Goal: Use online tool/utility: Utilize a website feature to perform a specific function

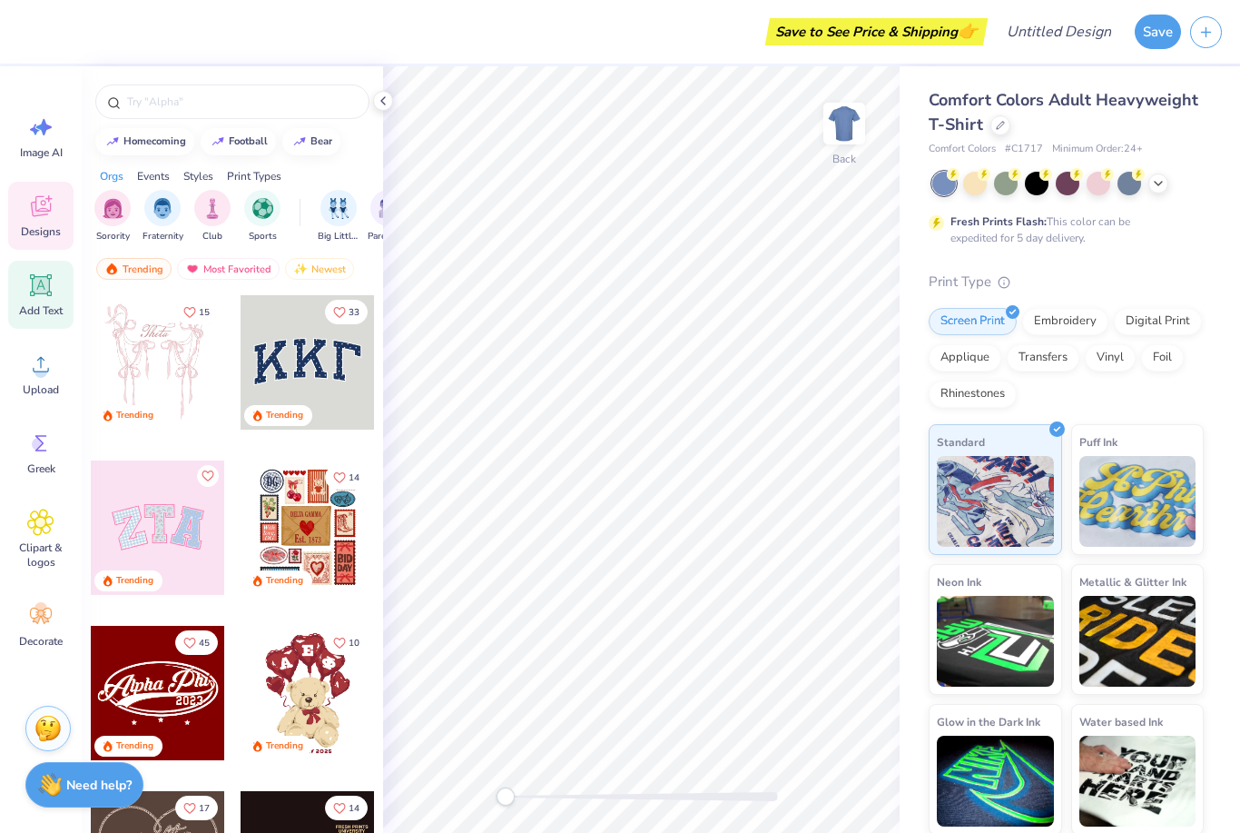
click at [21, 292] on div "Add Text" at bounding box center [40, 295] width 65 height 68
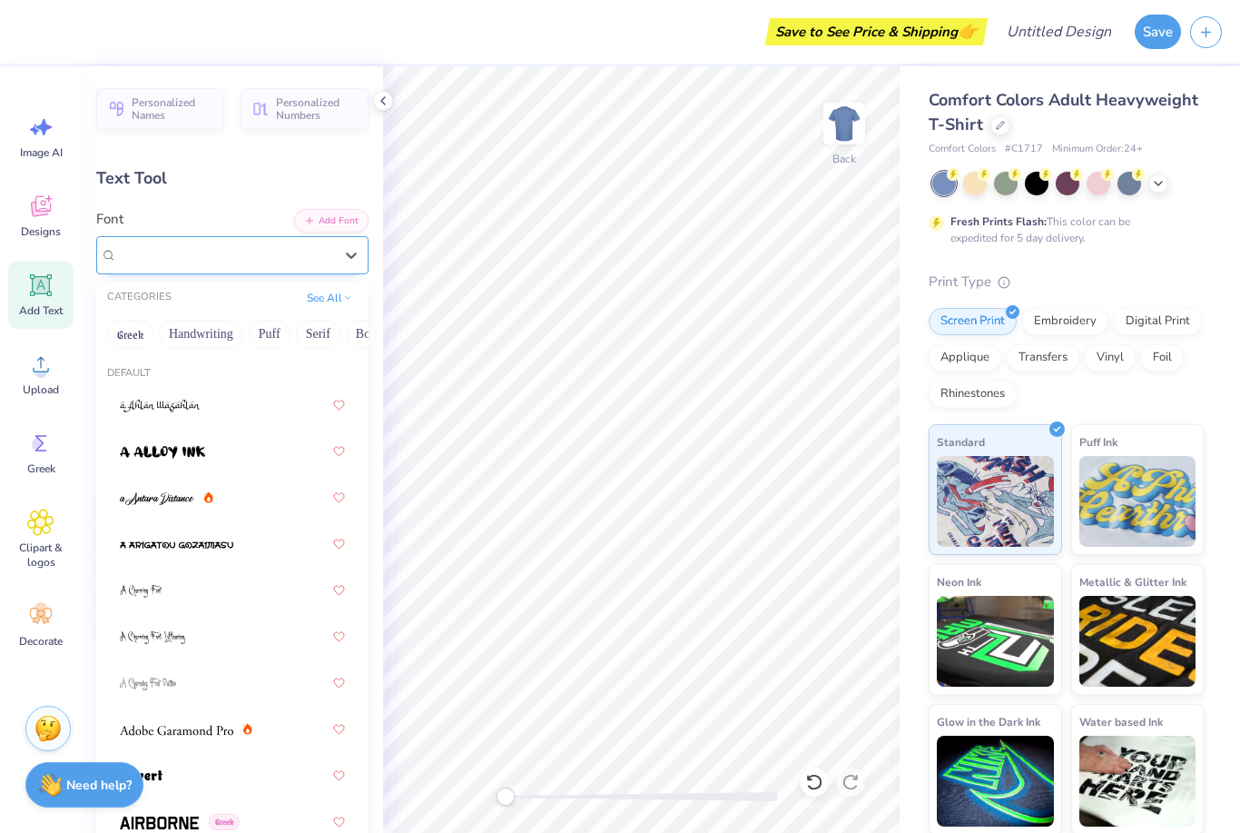
click at [190, 262] on span "Super Dream" at bounding box center [153, 254] width 73 height 21
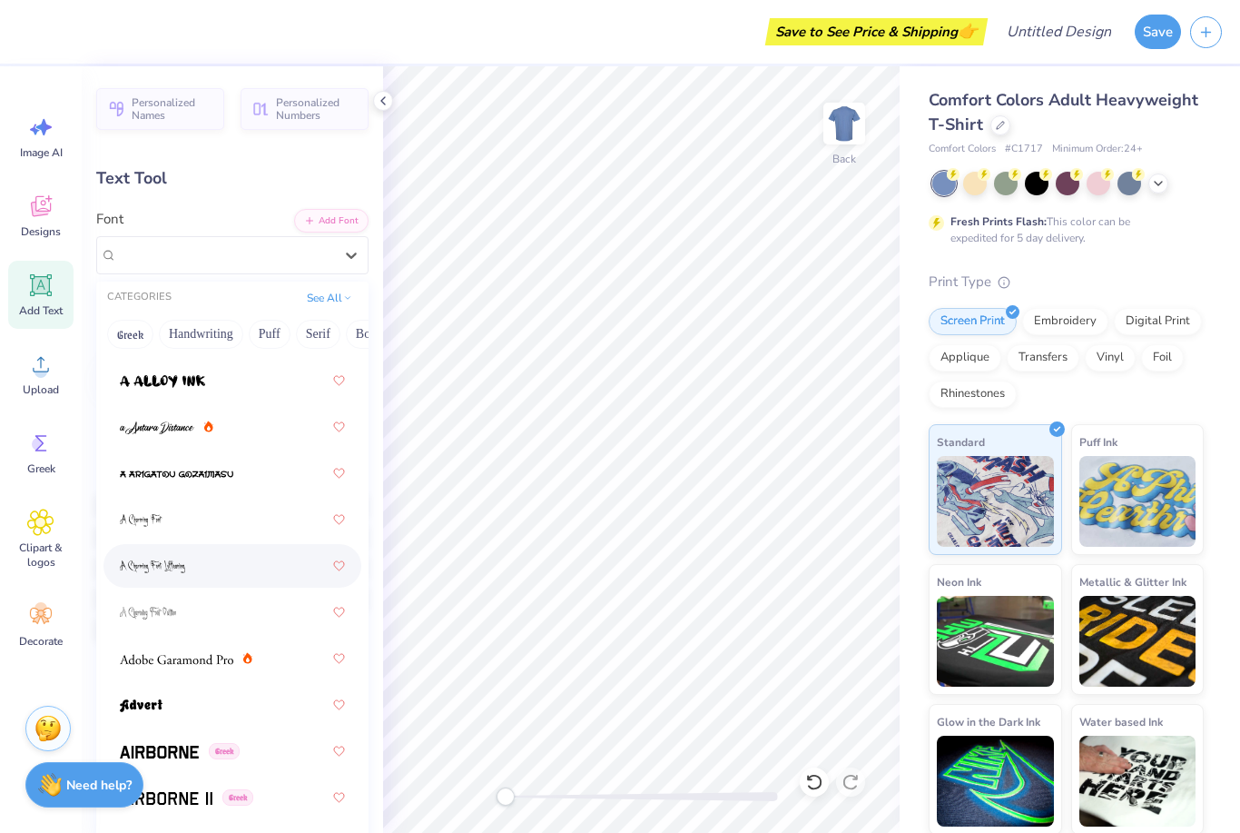
scroll to position [78, 0]
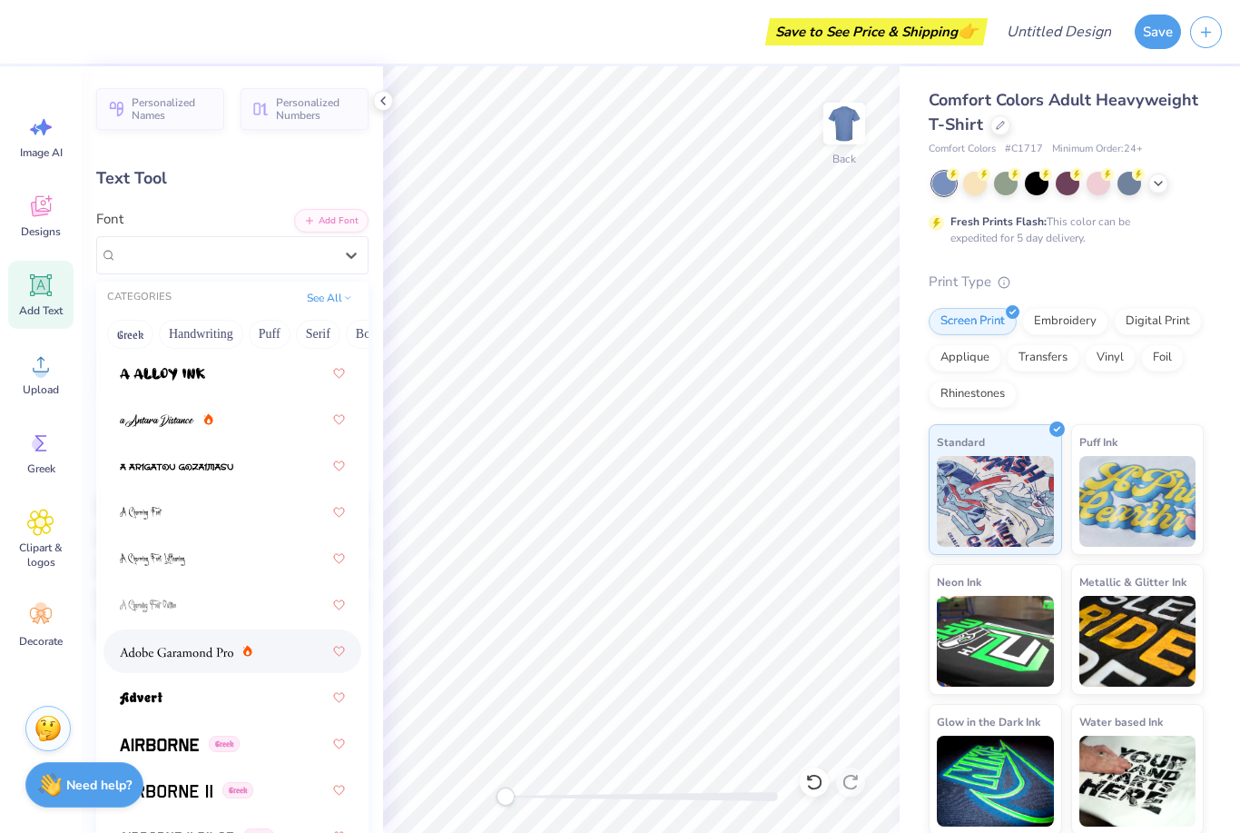
click at [289, 660] on div at bounding box center [232, 651] width 225 height 33
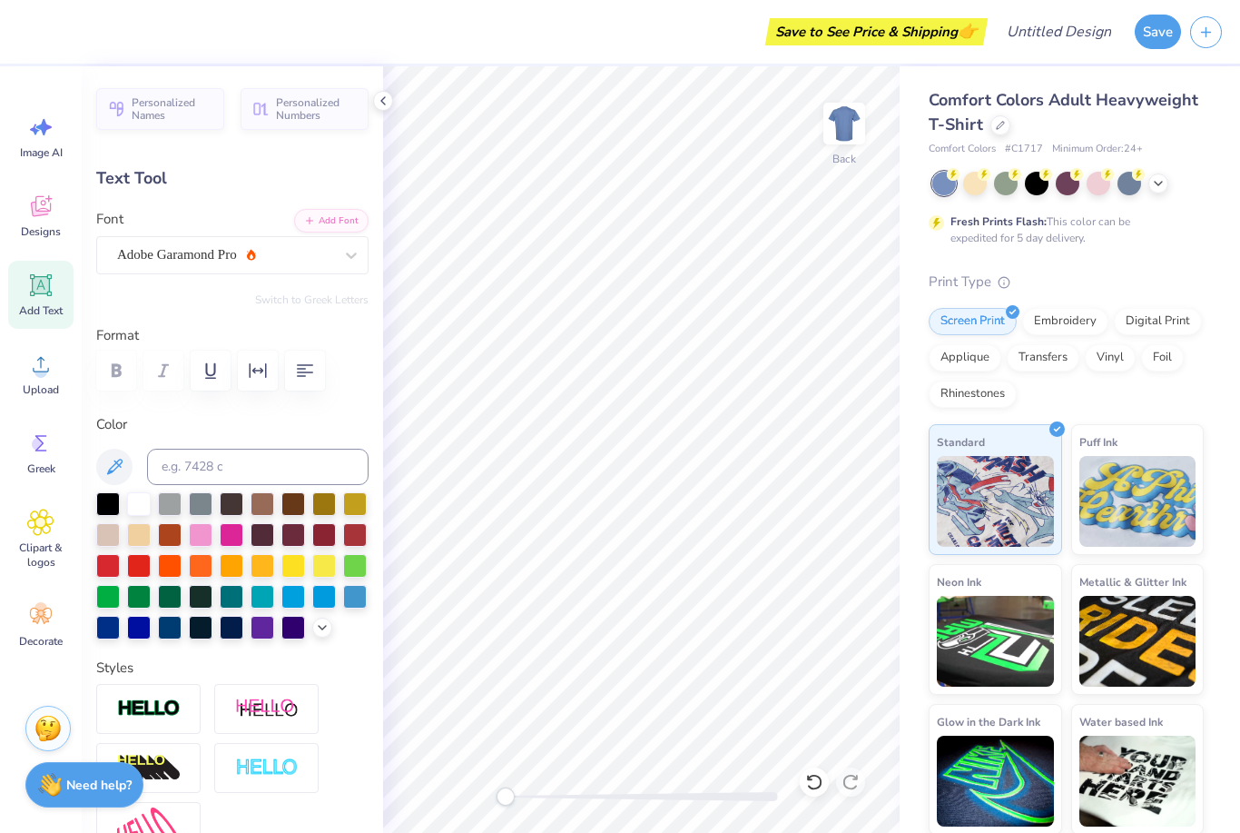
scroll to position [0, 1]
type textarea "T"
type textarea "LUCKY TO BE A"
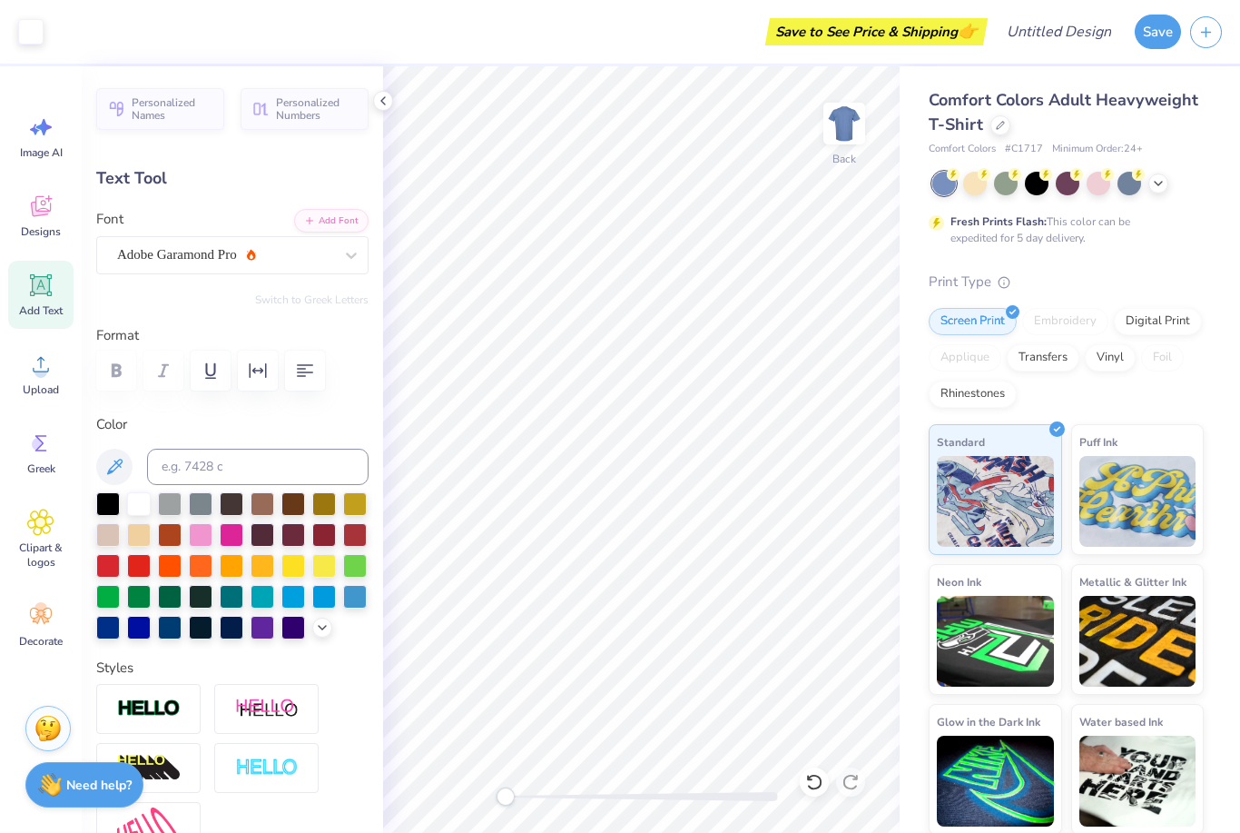
type input "14.17"
type input "1.41"
type input "11.80"
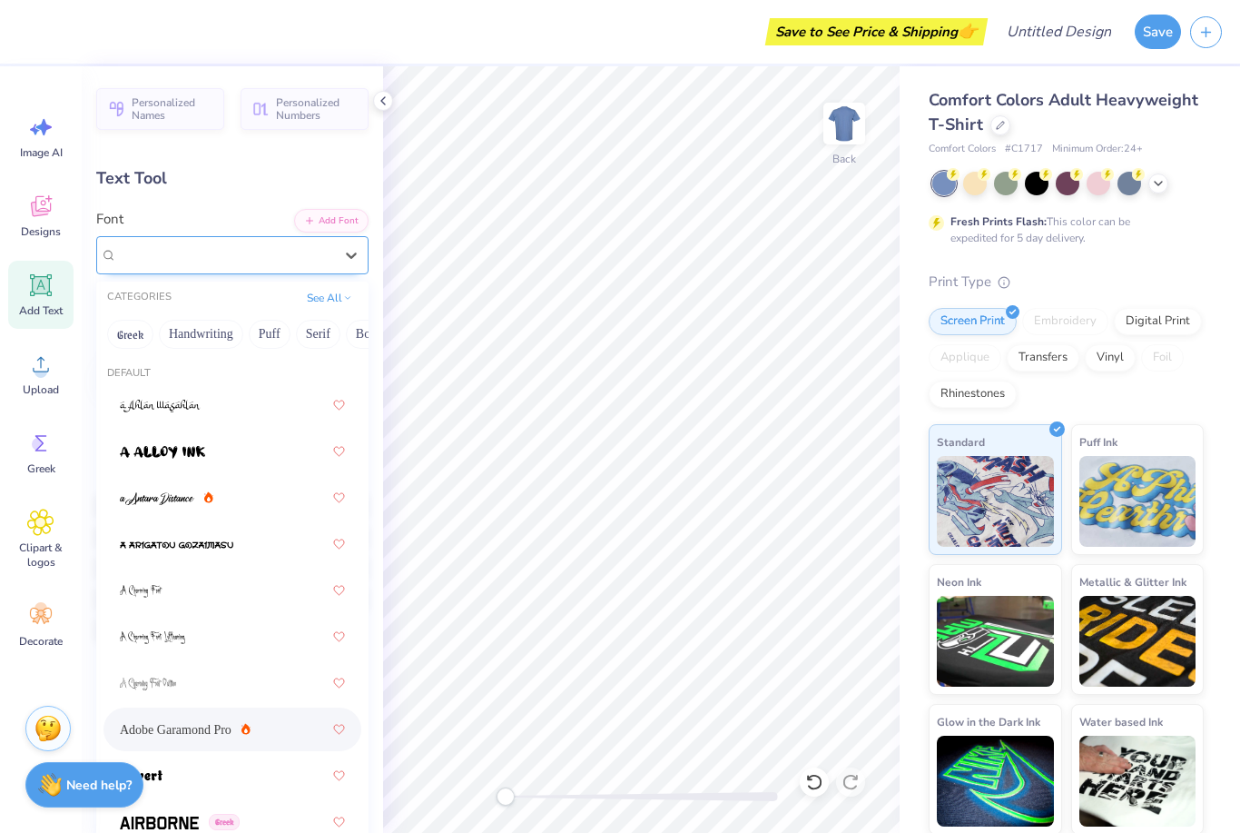
click at [261, 249] on div "Adobe Garamond Pro" at bounding box center [225, 255] width 220 height 28
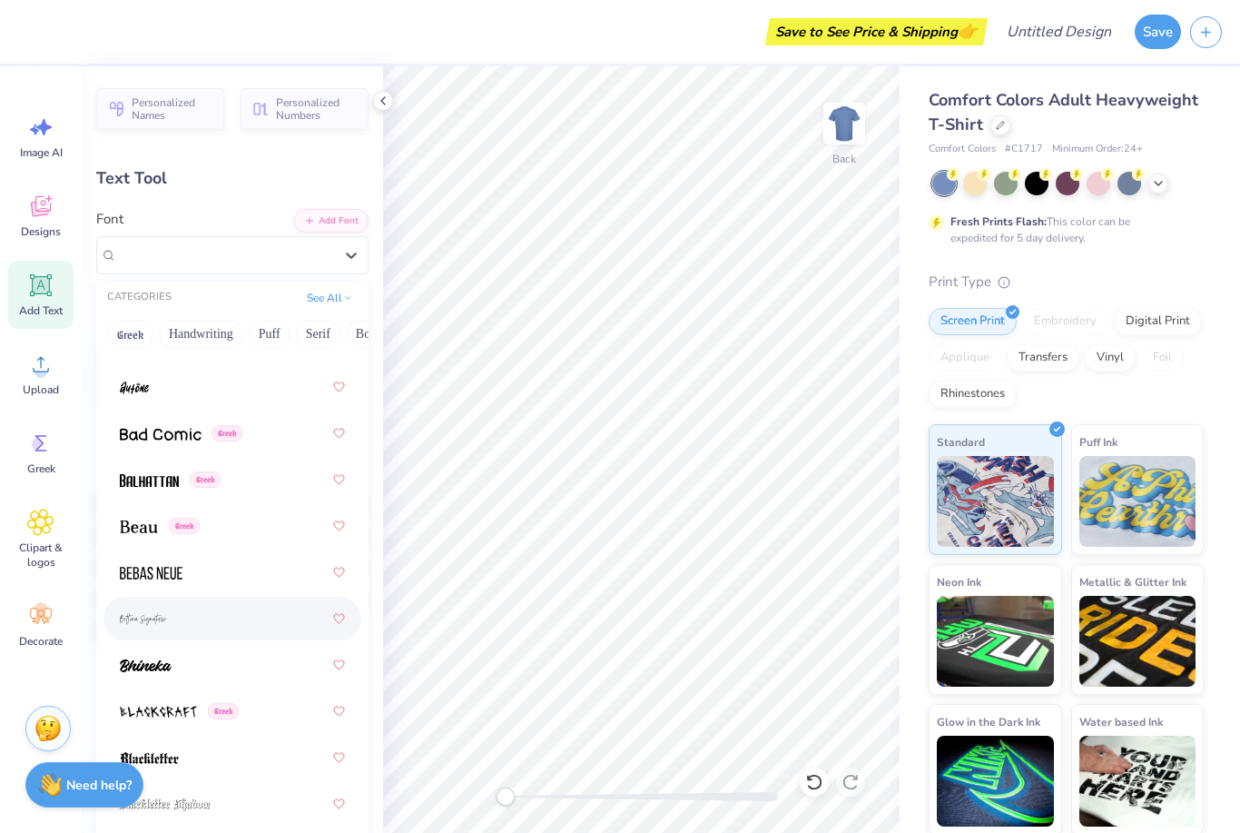
scroll to position [1038, 0]
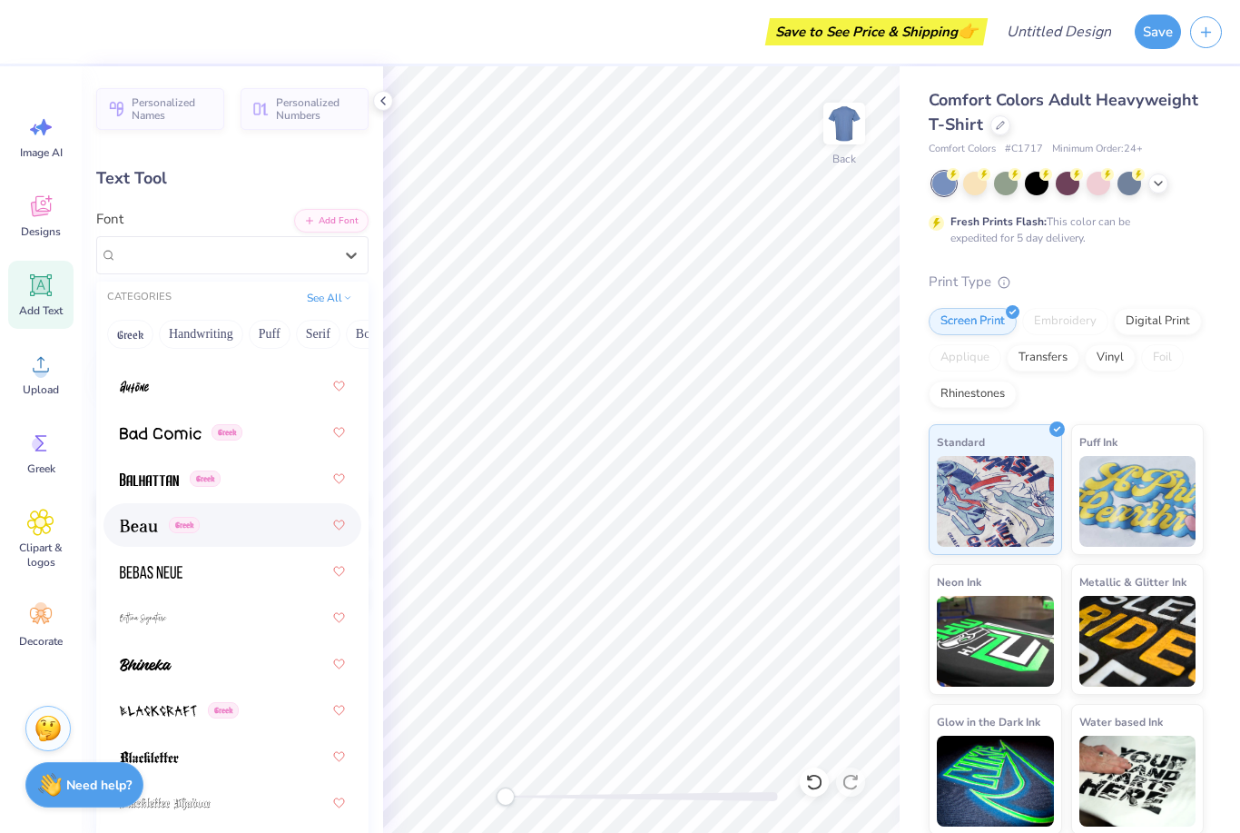
click at [267, 528] on div "Greek" at bounding box center [232, 524] width 225 height 33
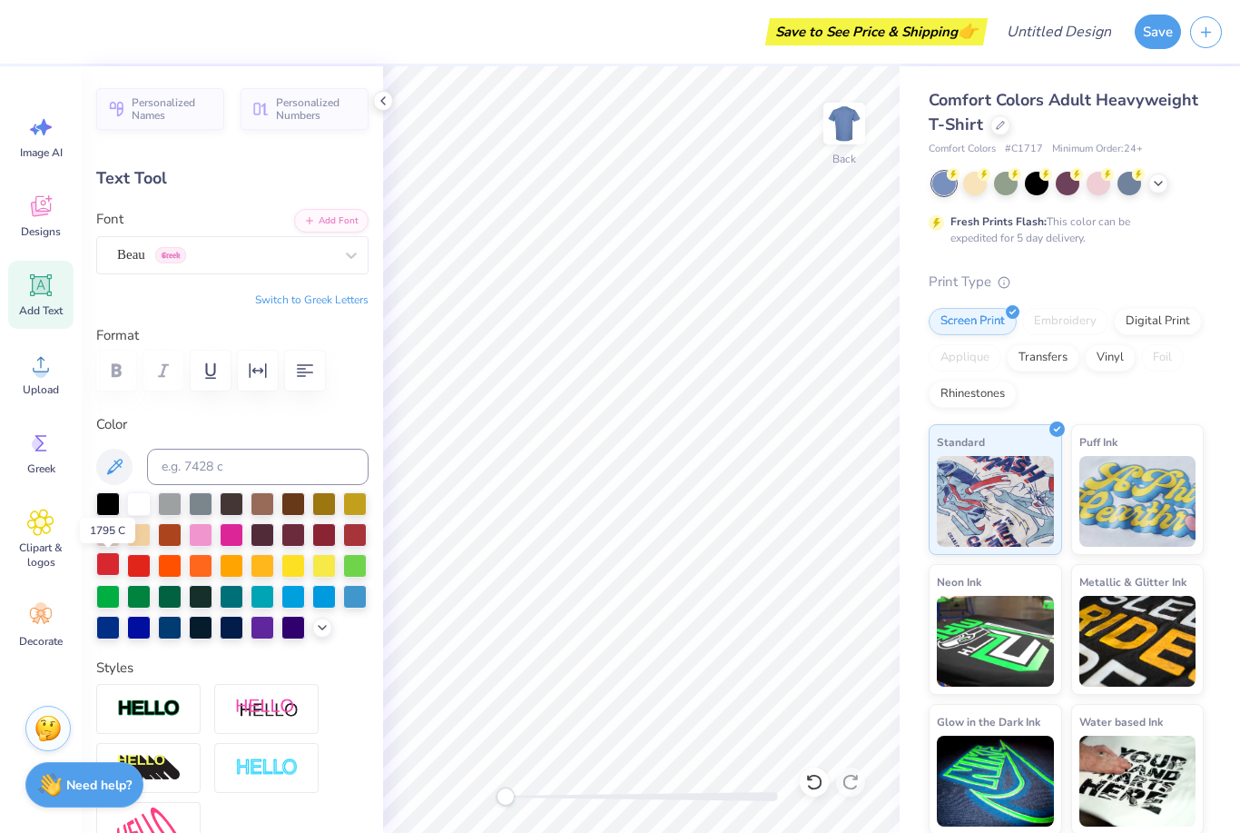
click at [108, 564] on div at bounding box center [108, 564] width 24 height 24
type input "11.15"
type input "1.15"
type input "12.05"
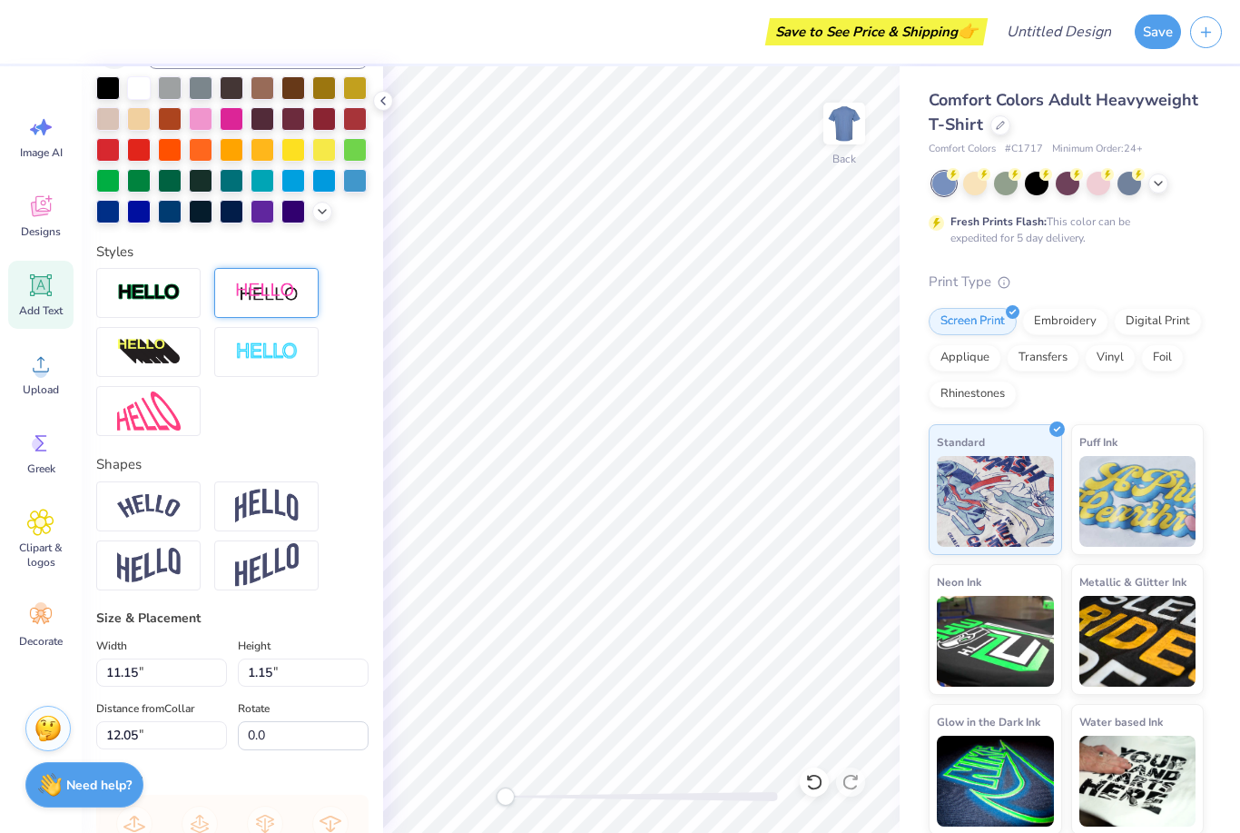
scroll to position [438, 0]
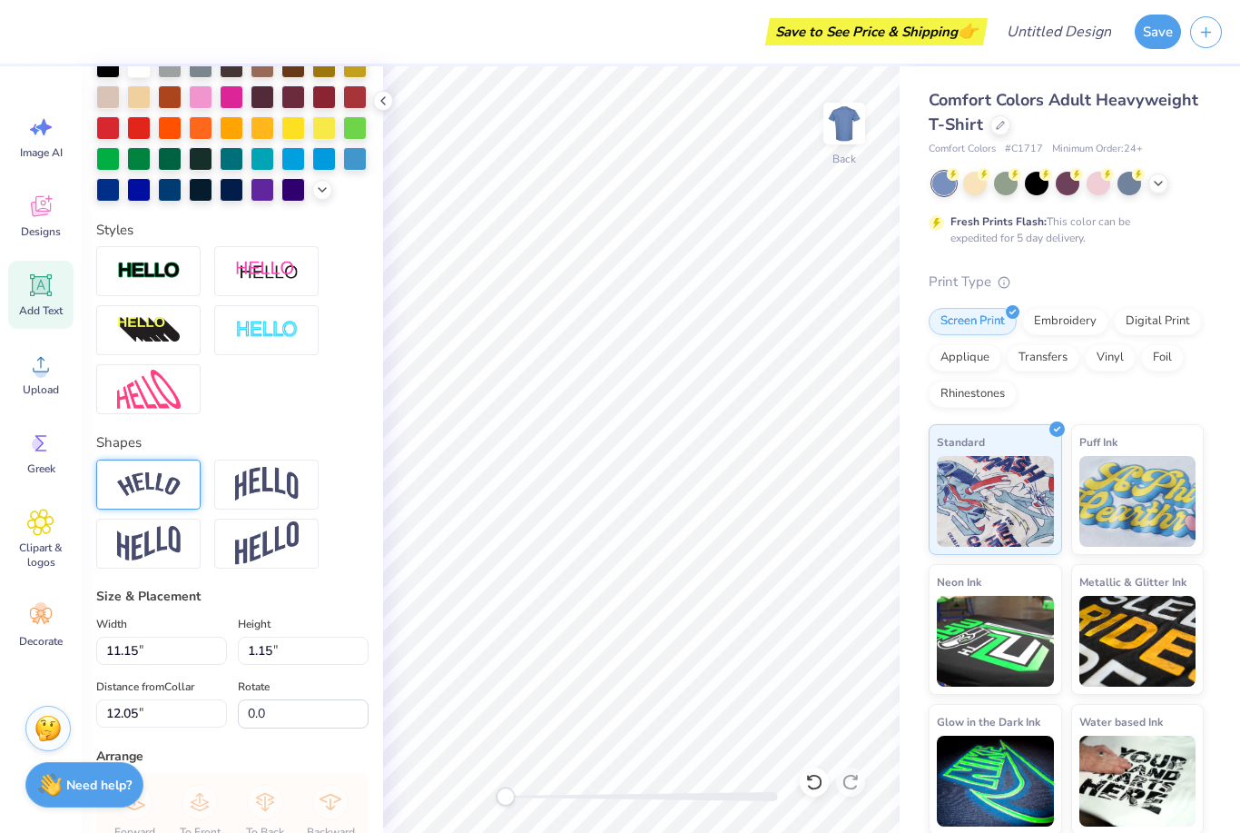
click at [152, 481] on img at bounding box center [149, 484] width 64 height 25
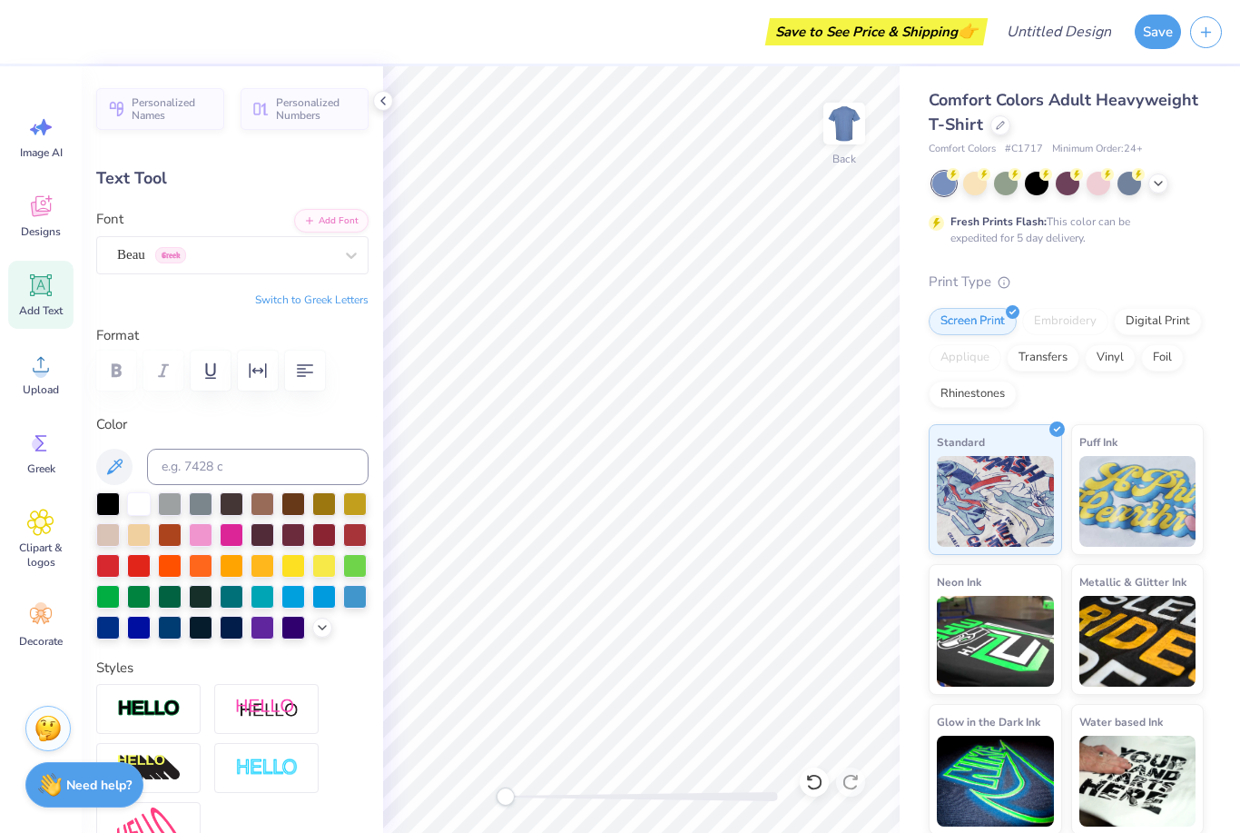
scroll to position [0, 0]
